Goal: Check status: Verify the current state of an ongoing process or item

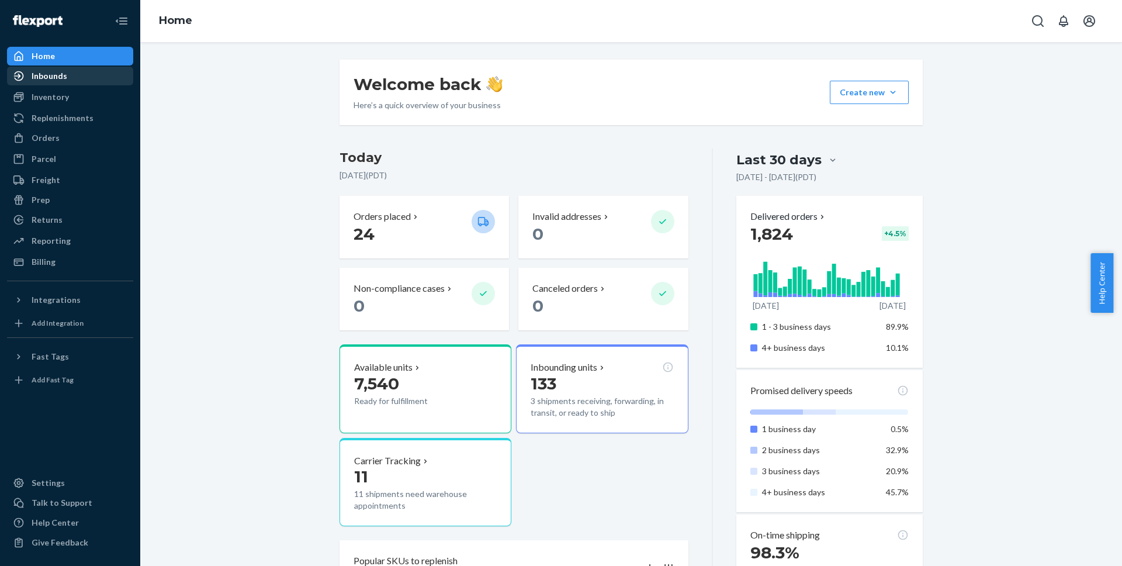
click at [65, 81] on div "Inbounds" at bounding box center [50, 76] width 36 height 12
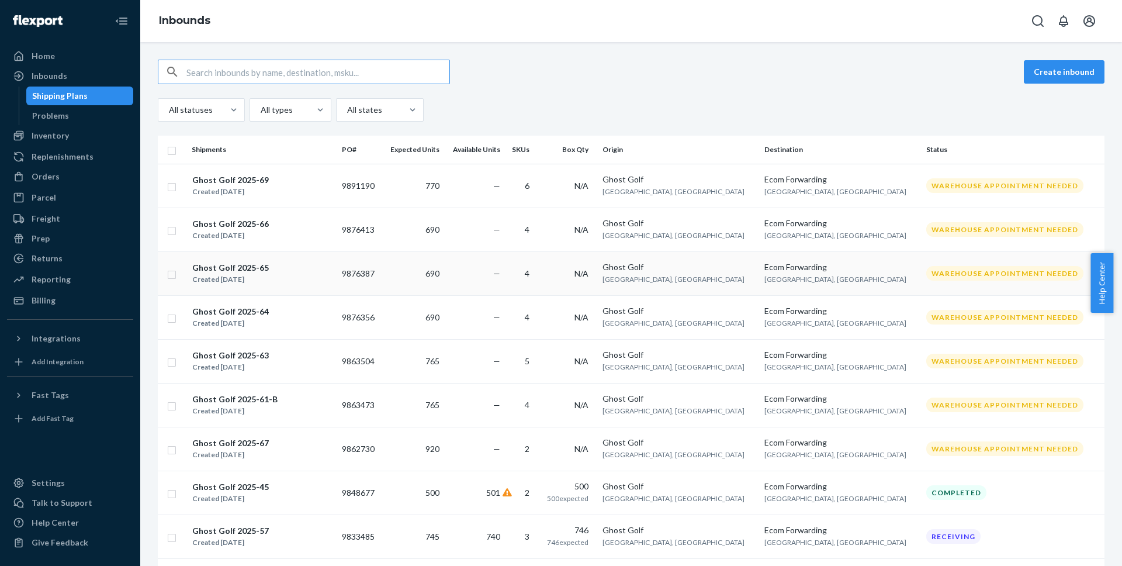
click at [278, 280] on div "Ghost Golf 2025-65 Created Jul 29, 2025" at bounding box center [262, 273] width 141 height 25
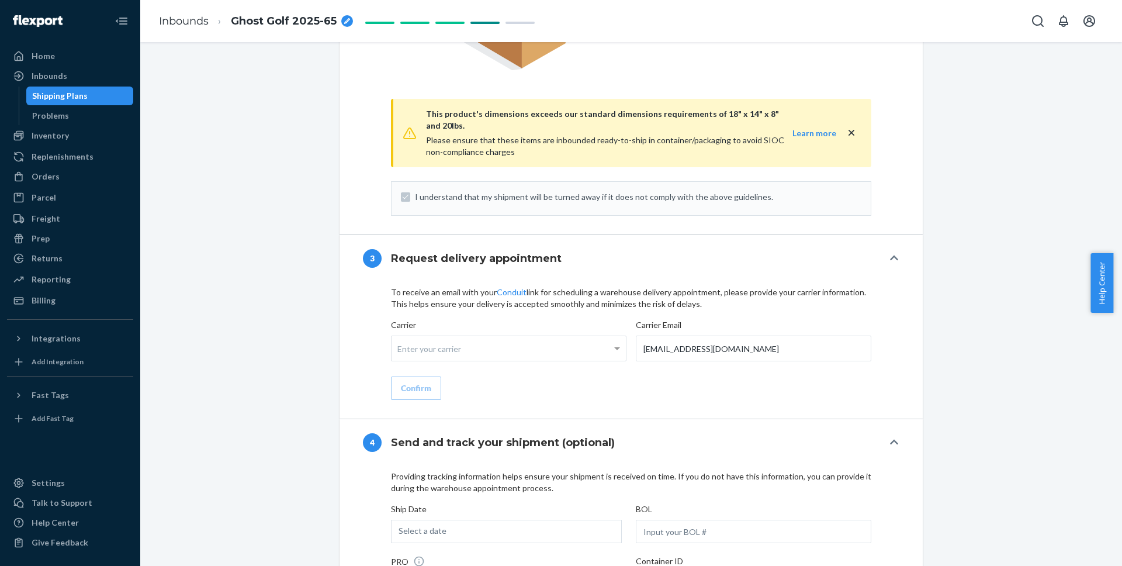
scroll to position [1134, 0]
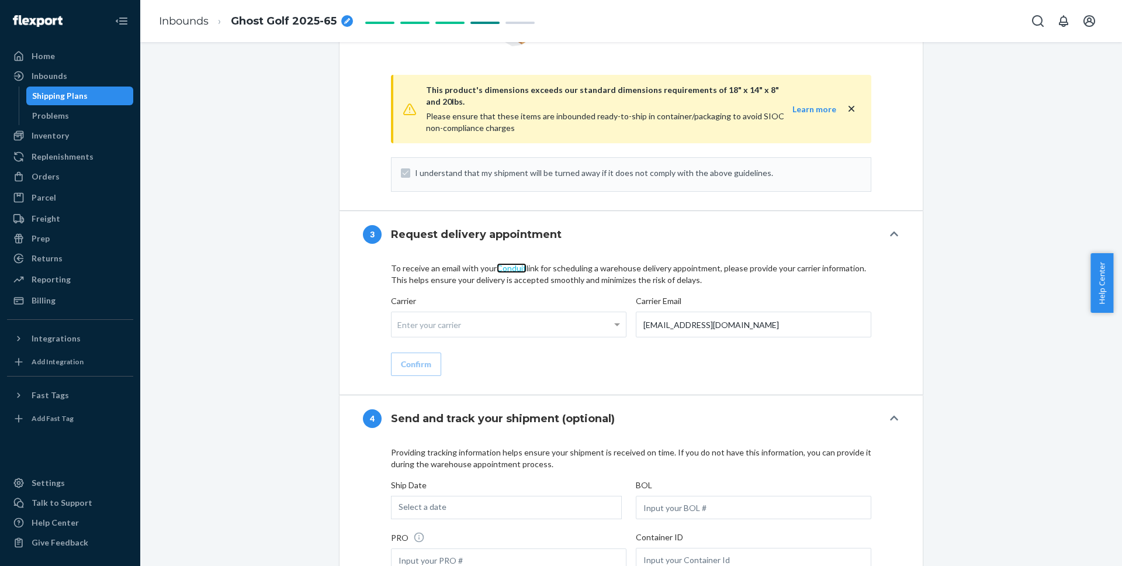
click at [513, 263] on link "Conduit" at bounding box center [512, 268] width 30 height 10
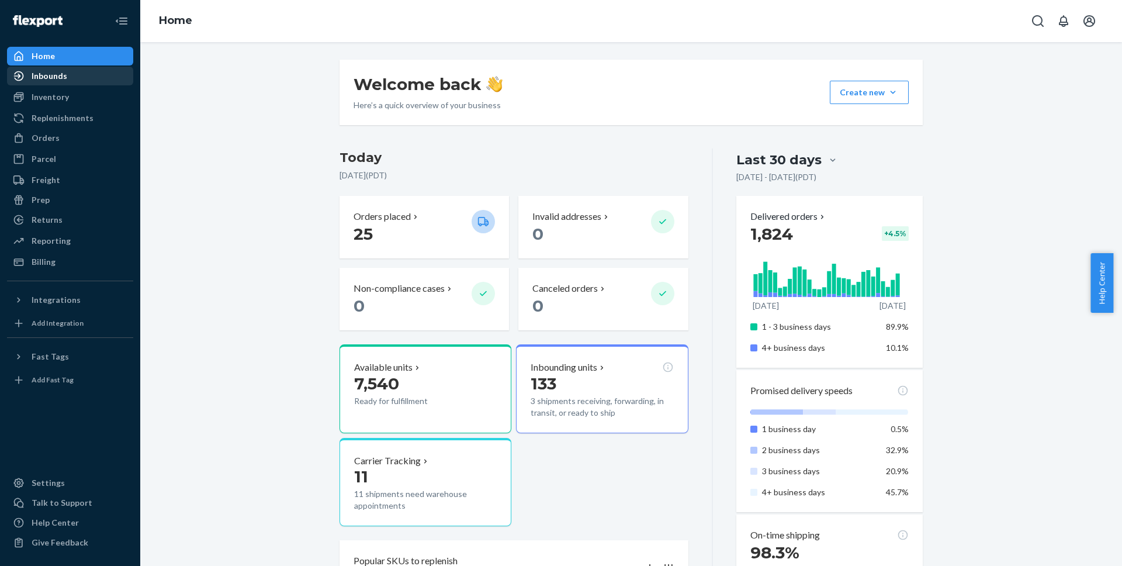
click at [60, 78] on div "Inbounds" at bounding box center [50, 76] width 36 height 12
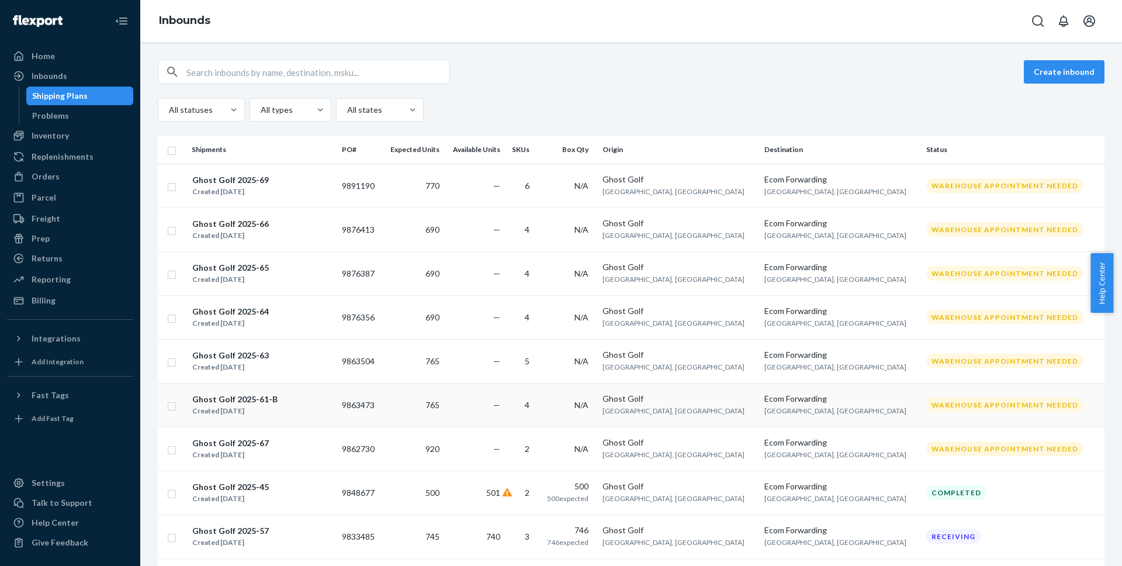
click at [256, 403] on div "Ghost Golf 2025-61-B" at bounding box center [234, 399] width 85 height 12
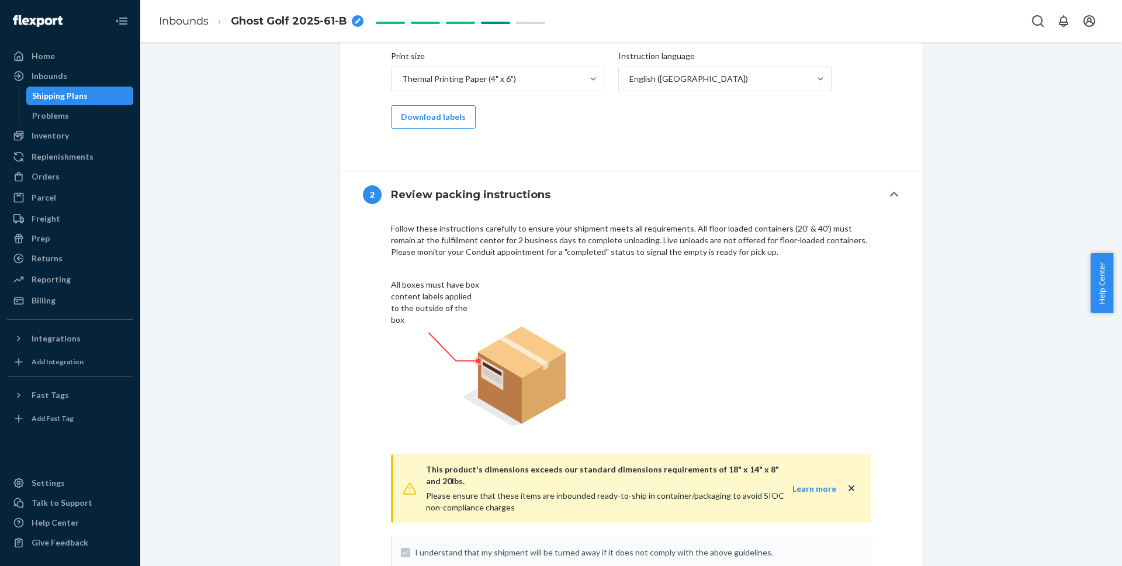
scroll to position [1138, 0]
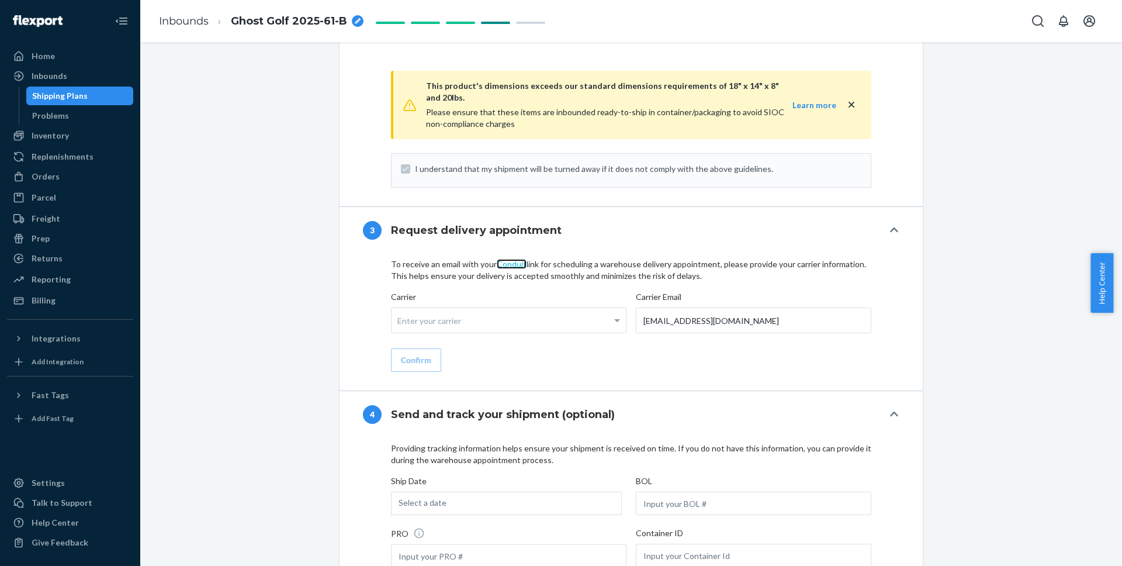
click at [507, 259] on link "Conduit" at bounding box center [512, 264] width 30 height 10
